Goal: Task Accomplishment & Management: Use online tool/utility

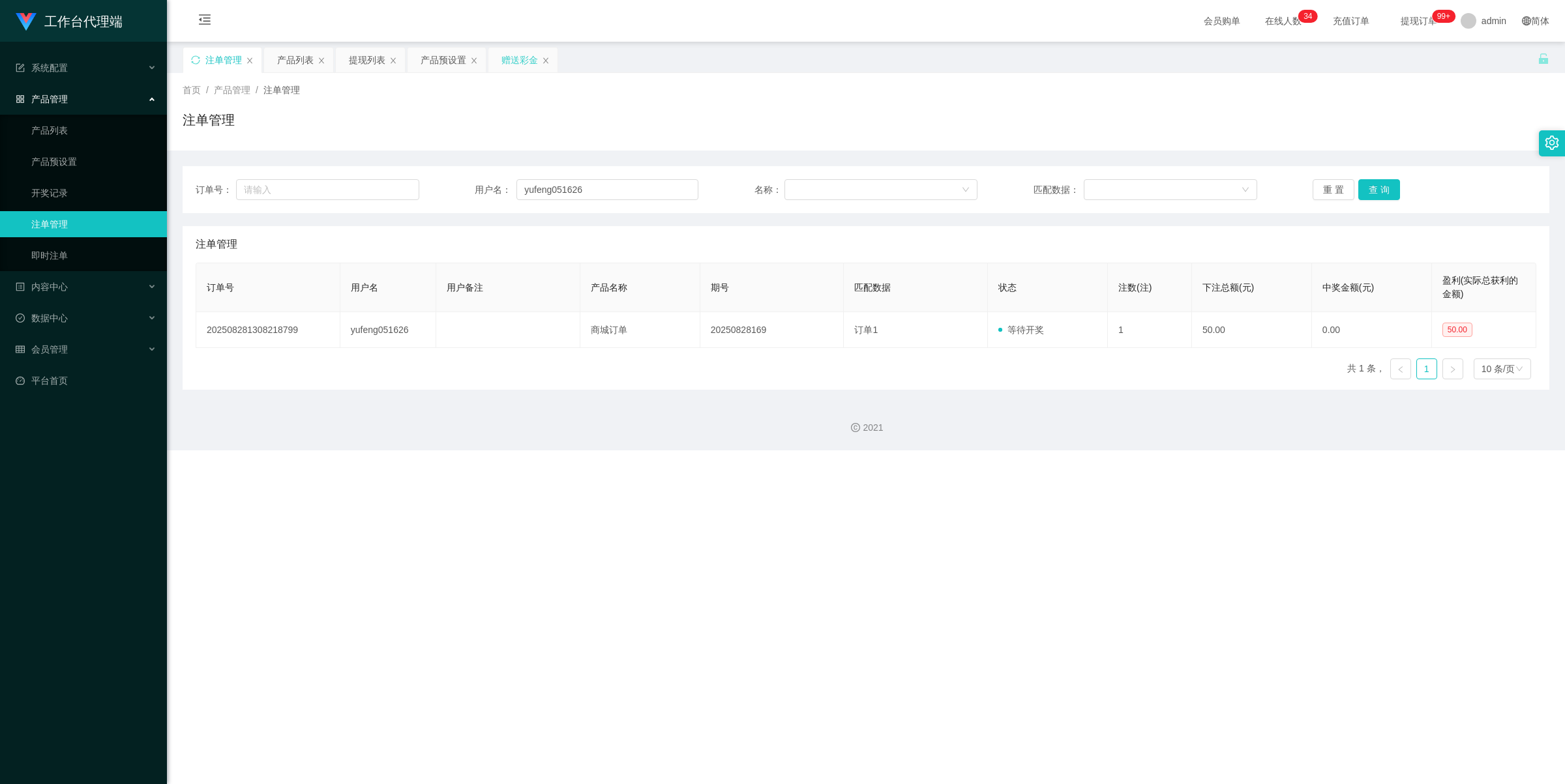
click at [519, 63] on div "赠送彩金" at bounding box center [520, 60] width 36 height 25
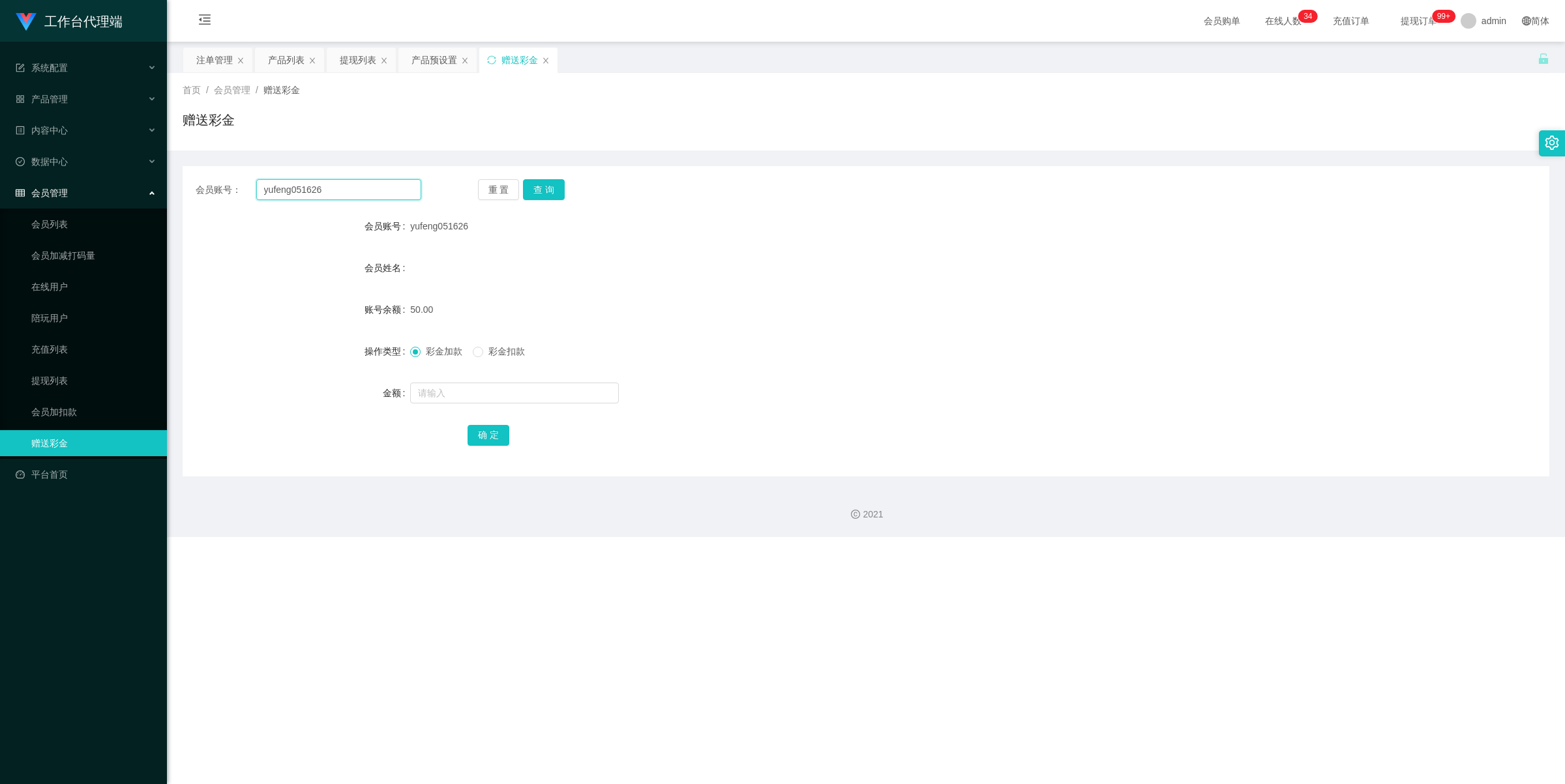
click at [363, 191] on input "yufeng051626" at bounding box center [339, 189] width 165 height 21
paste input "Irdly"
click at [551, 190] on button "查 询" at bounding box center [544, 189] width 42 height 21
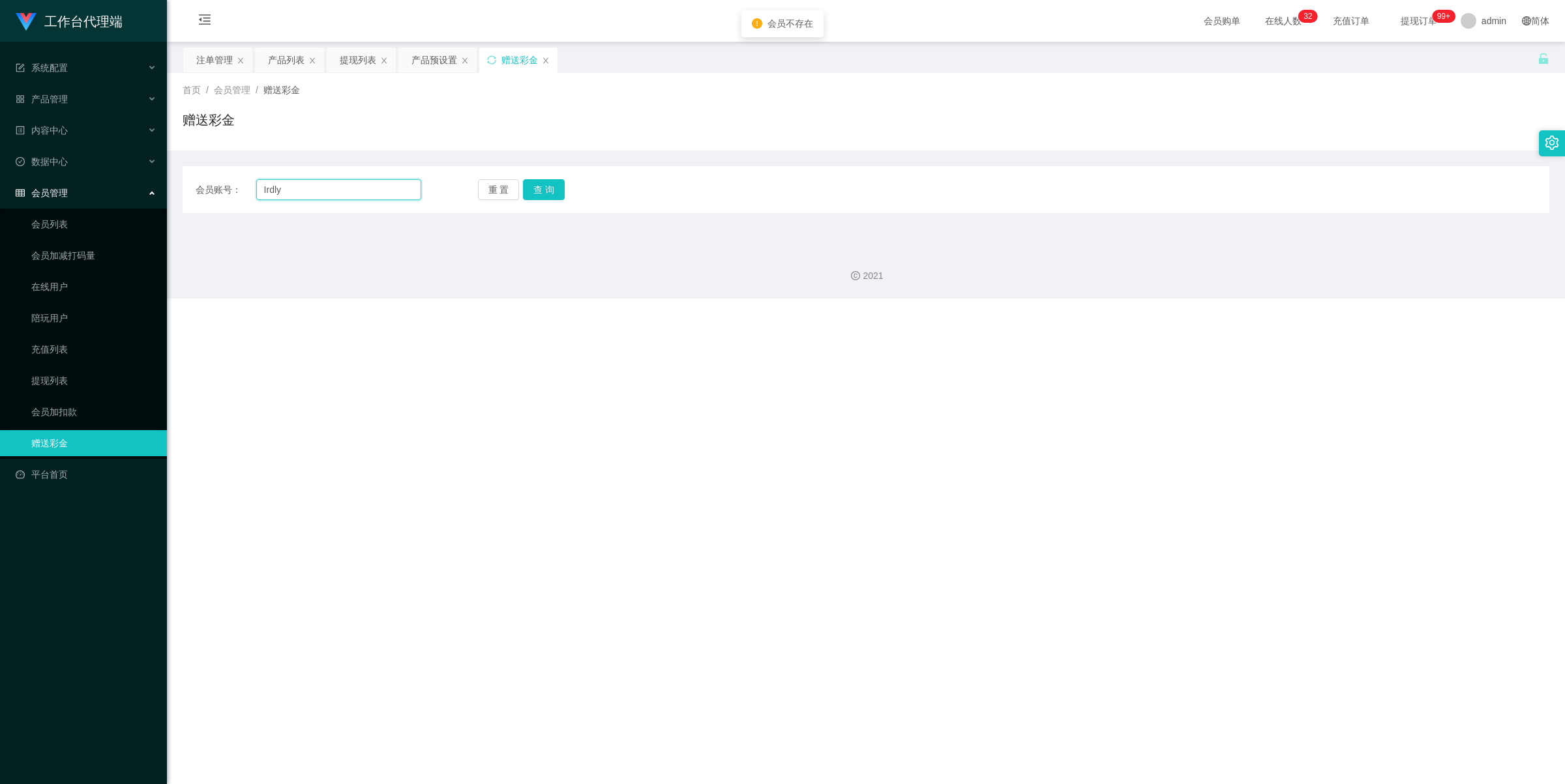
click at [268, 187] on input "Irdly" at bounding box center [339, 189] width 165 height 21
type input "lrdly"
click at [554, 190] on button "查 询" at bounding box center [544, 189] width 42 height 21
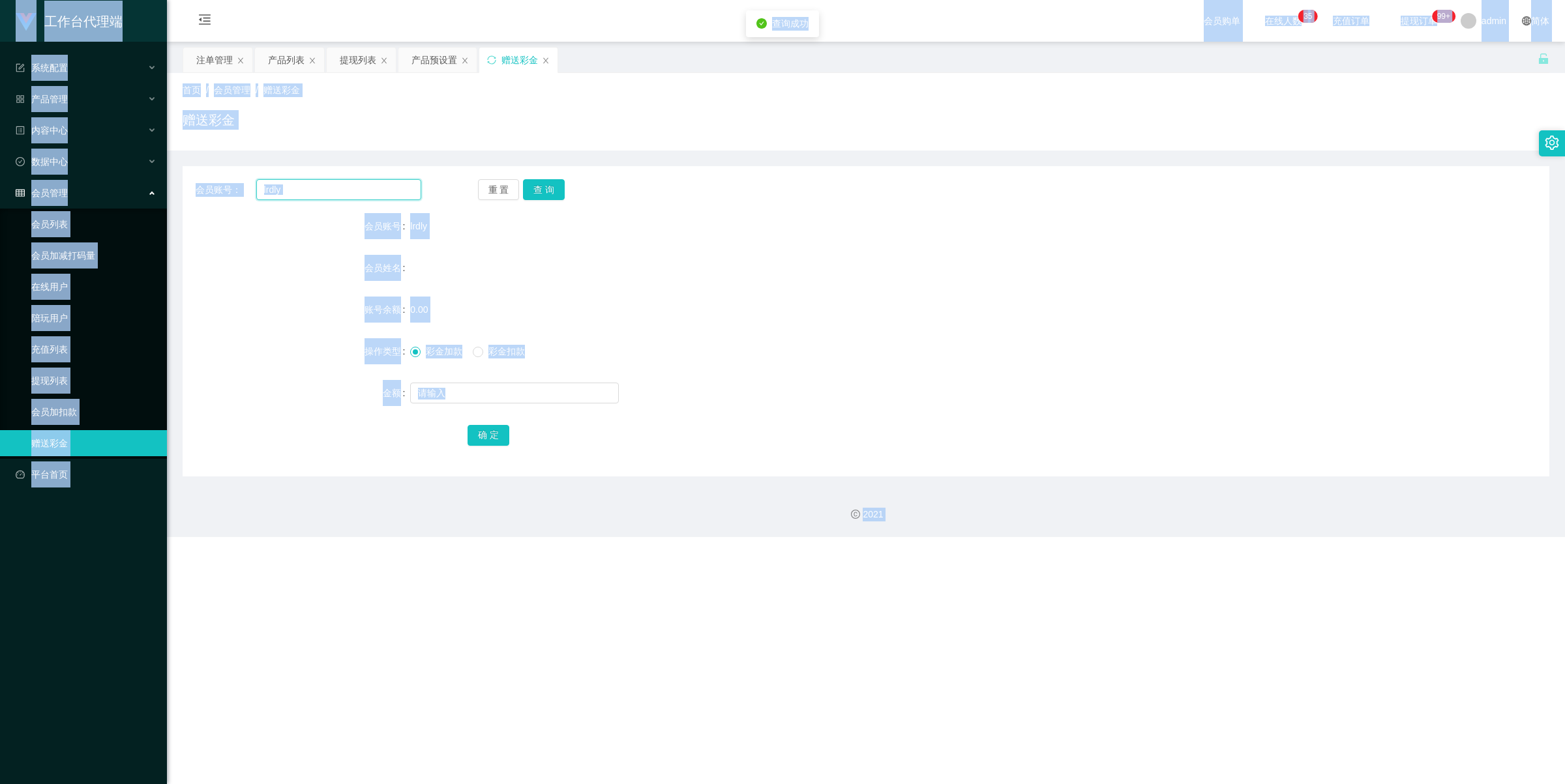
click at [323, 188] on input "lrdly" at bounding box center [339, 189] width 165 height 21
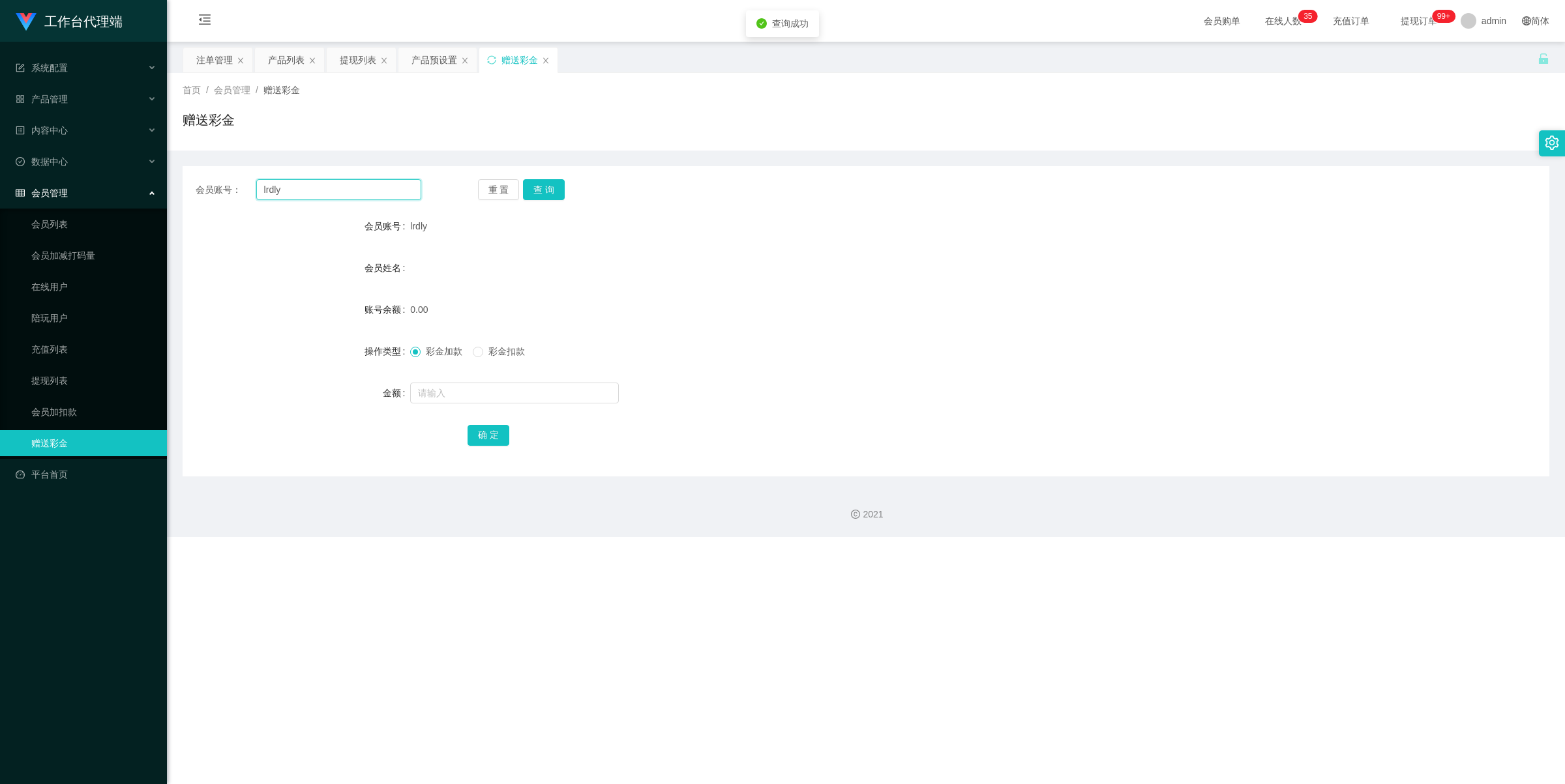
click at [323, 188] on input "lrdly" at bounding box center [339, 189] width 165 height 21
click at [441, 392] on input "text" at bounding box center [514, 393] width 209 height 21
type input "100"
click at [486, 437] on button "确 定" at bounding box center [488, 435] width 42 height 21
